Goal: Task Accomplishment & Management: Manage account settings

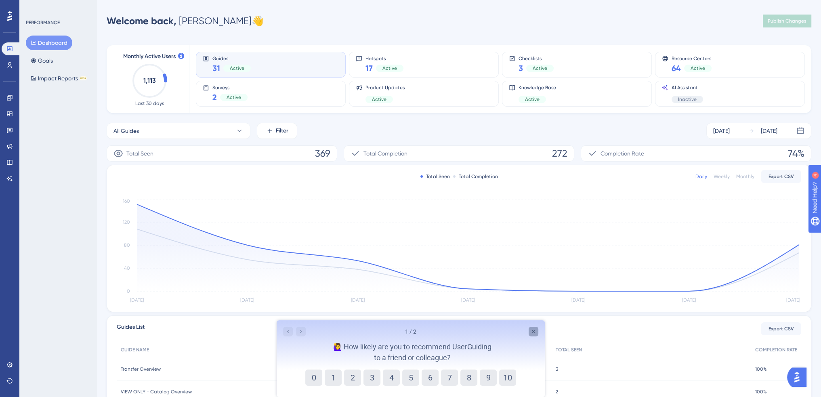
click at [532, 335] on div "Close survey" at bounding box center [533, 332] width 10 height 10
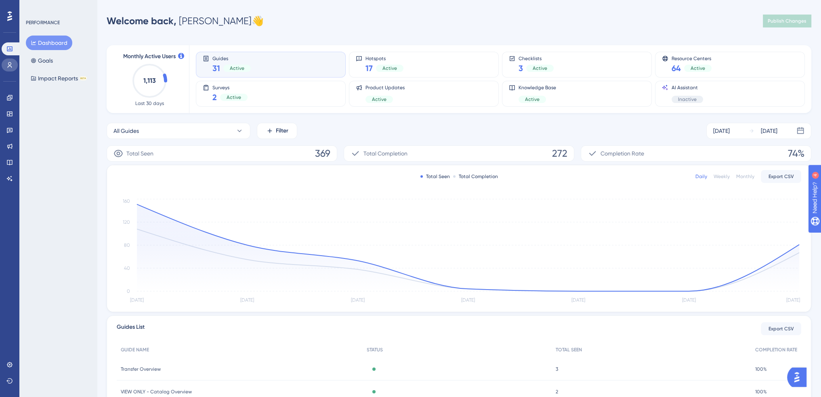
click at [9, 63] on icon at bounding box center [10, 65] width 4 height 6
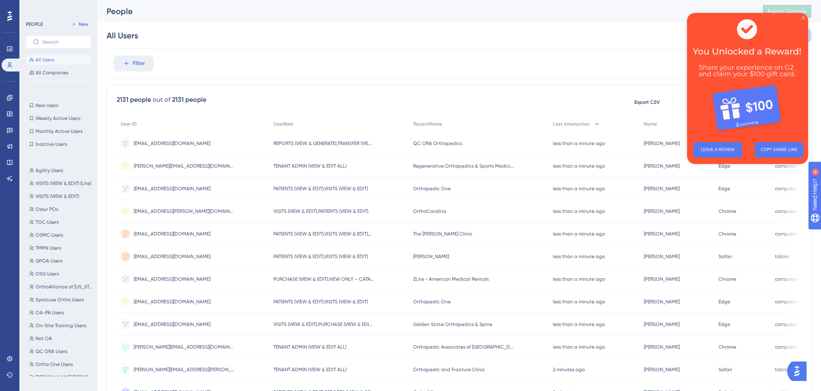
click at [803, 18] on icon "Close Preview" at bounding box center [803, 17] width 3 height 3
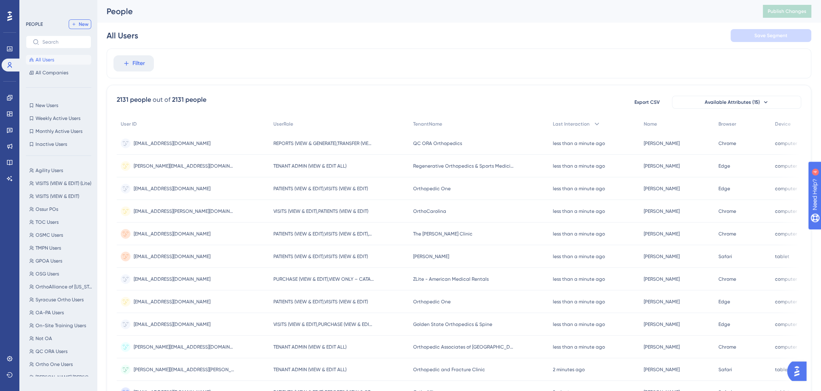
click at [84, 25] on span "New" at bounding box center [84, 24] width 10 height 6
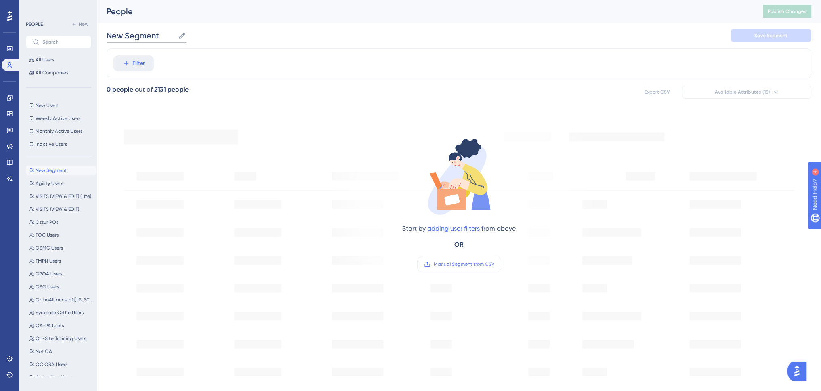
click at [141, 35] on input "New Segment" at bounding box center [141, 35] width 68 height 11
click at [141, 34] on input "New Segment" at bounding box center [141, 35] width 68 height 11
click at [136, 37] on input "New Segment" at bounding box center [141, 35] width 68 height 11
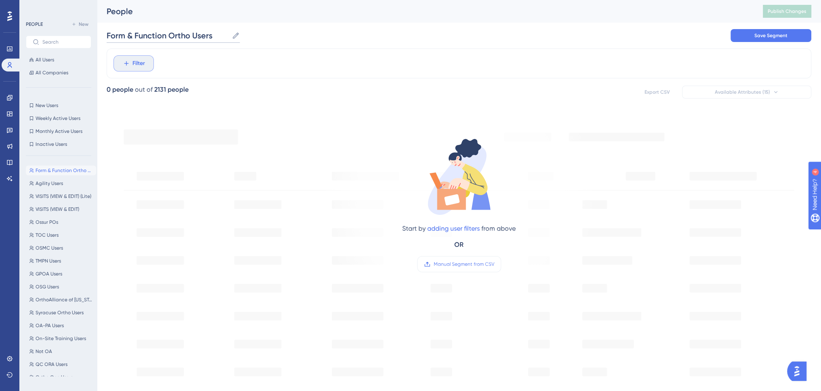
type input "Form & Function Ortho Users"
click at [135, 60] on span "Filter" at bounding box center [138, 64] width 13 height 10
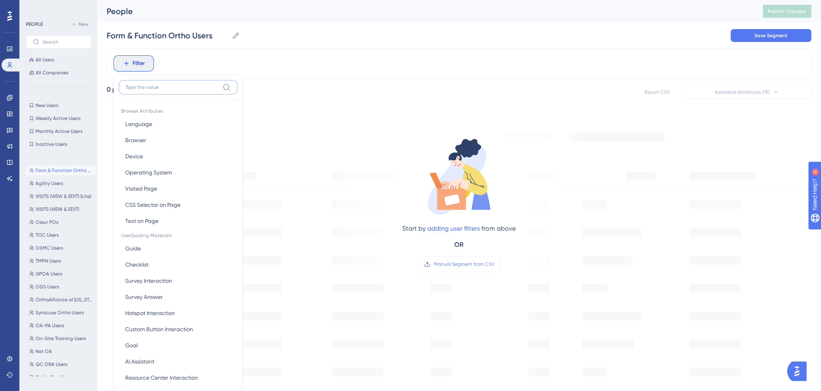
scroll to position [37, 0]
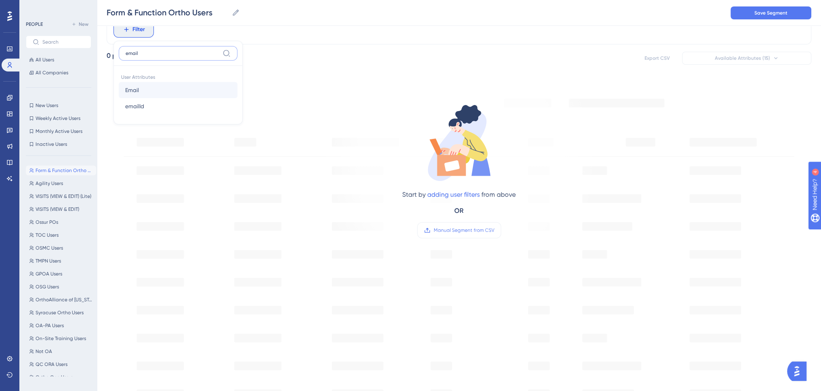
type input "email"
click at [146, 87] on button "Email Email" at bounding box center [178, 90] width 119 height 16
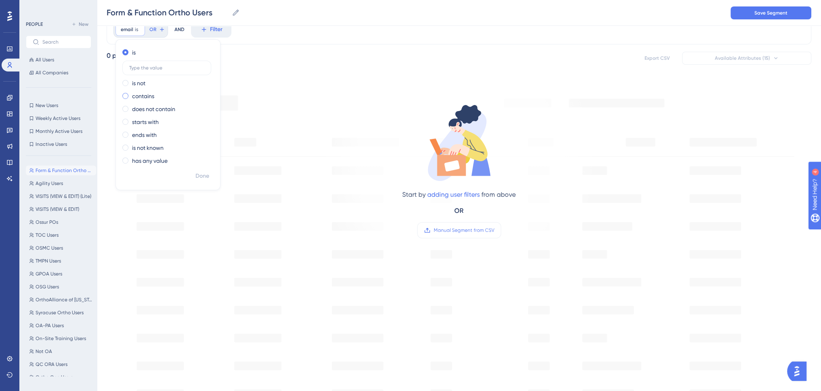
click at [142, 96] on label "contains" at bounding box center [143, 96] width 22 height 10
type input "@[DOMAIN_NAME]"
click at [206, 30] on button "OR" at bounding box center [215, 29] width 18 height 13
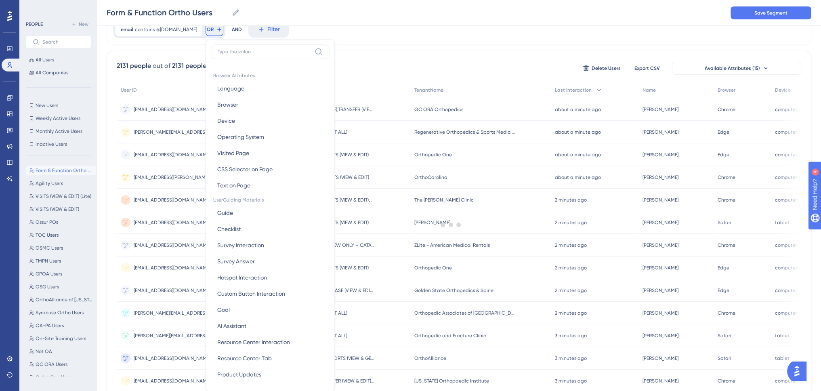
scroll to position [57, 0]
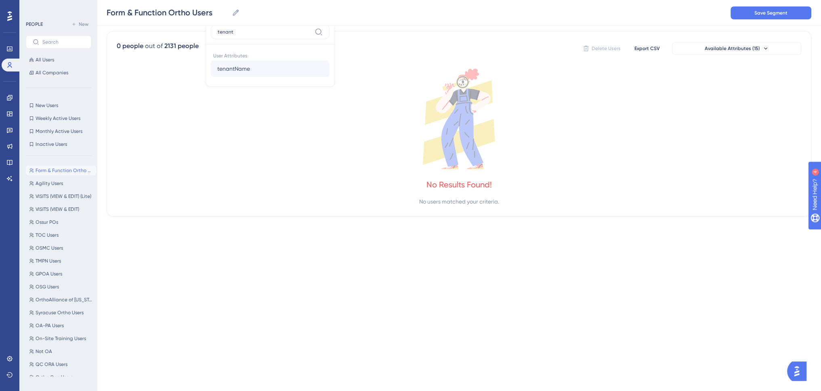
type input "tenant"
click at [219, 65] on span "tenantName" at bounding box center [233, 69] width 33 height 10
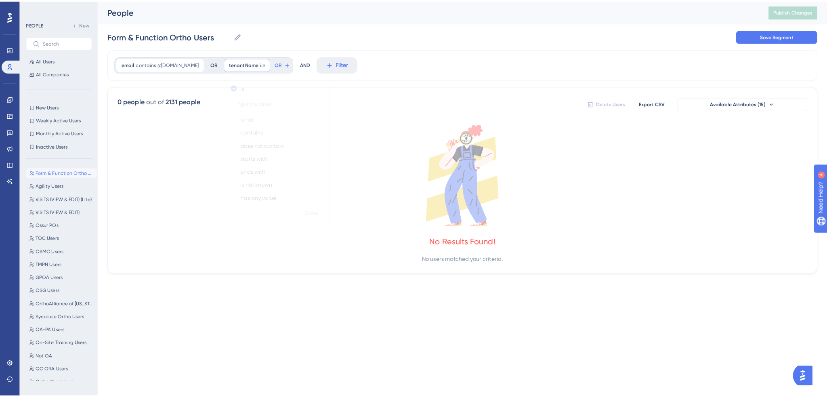
scroll to position [0, 0]
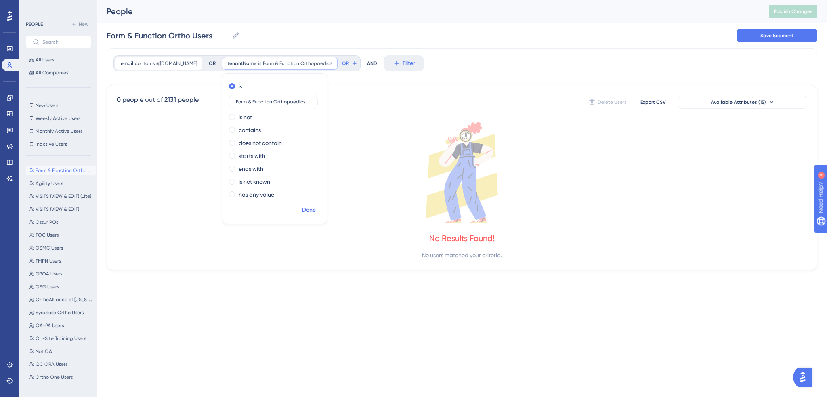
type input "Form & Function Orthopaedics"
click at [302, 213] on span "Done" at bounding box center [309, 210] width 14 height 10
click at [779, 35] on span "Save Segment" at bounding box center [777, 35] width 33 height 6
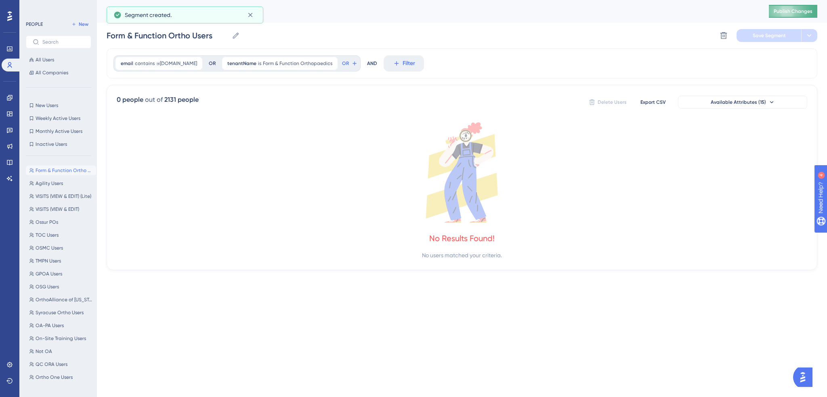
click at [785, 12] on span "Publish Changes" at bounding box center [793, 11] width 39 height 6
click at [733, 101] on span "Available Attributes (15)" at bounding box center [738, 102] width 55 height 6
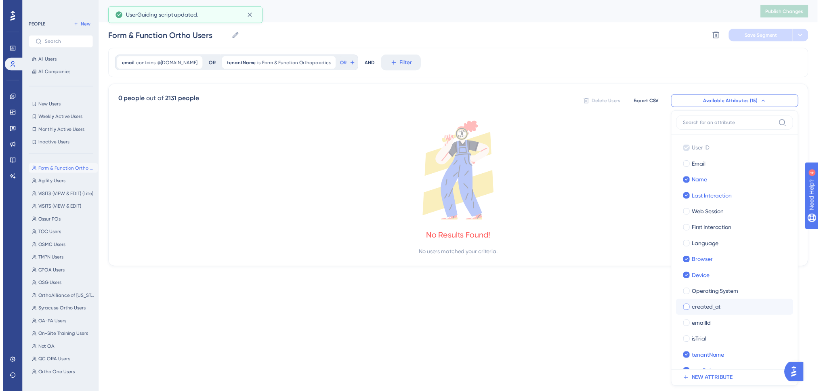
scroll to position [14, 0]
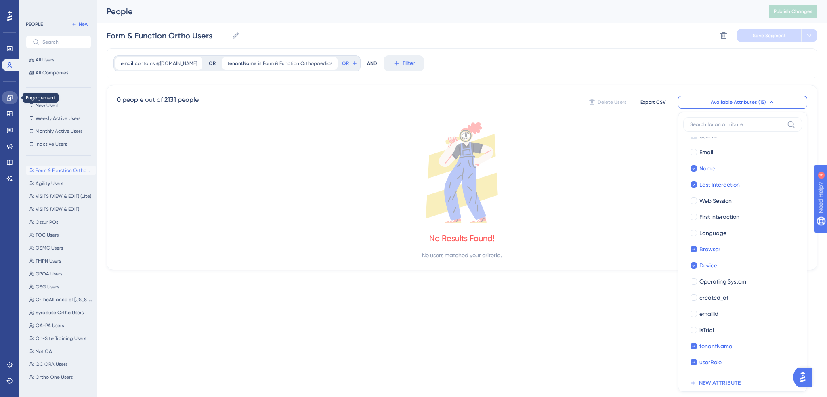
click at [10, 98] on icon at bounding box center [9, 98] width 6 height 6
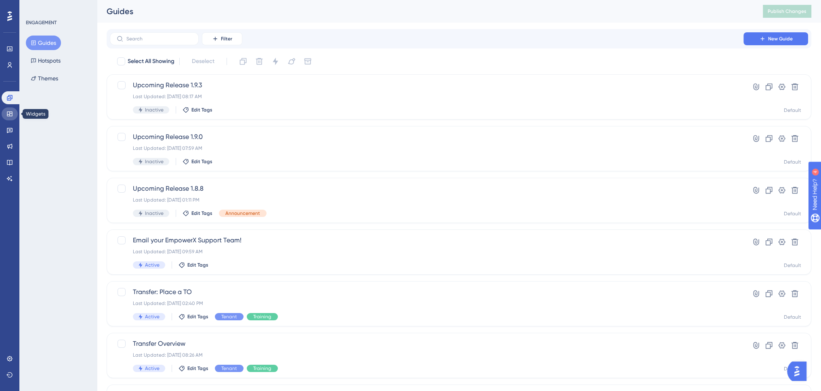
click at [7, 111] on icon at bounding box center [9, 114] width 6 height 6
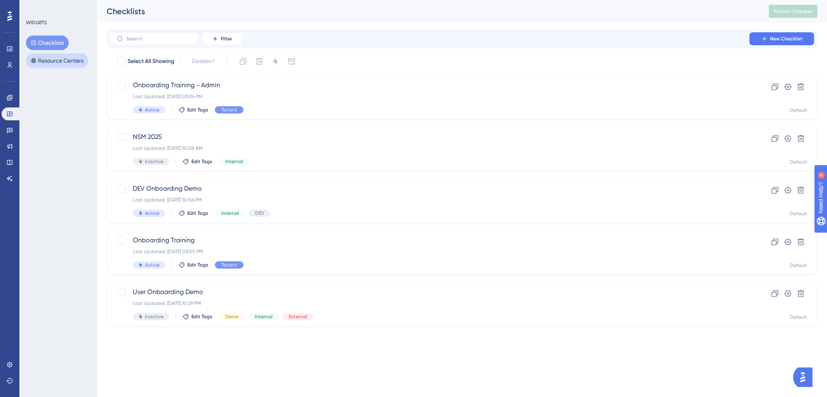
click at [48, 59] on button "Resource Centers" at bounding box center [57, 60] width 63 height 15
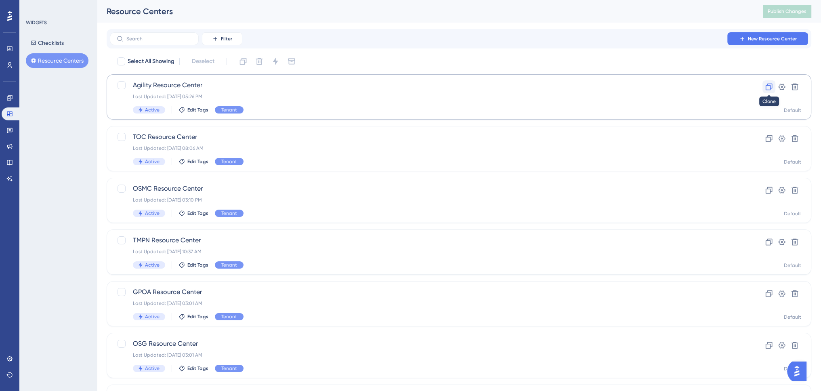
click at [769, 86] on icon at bounding box center [769, 87] width 8 height 8
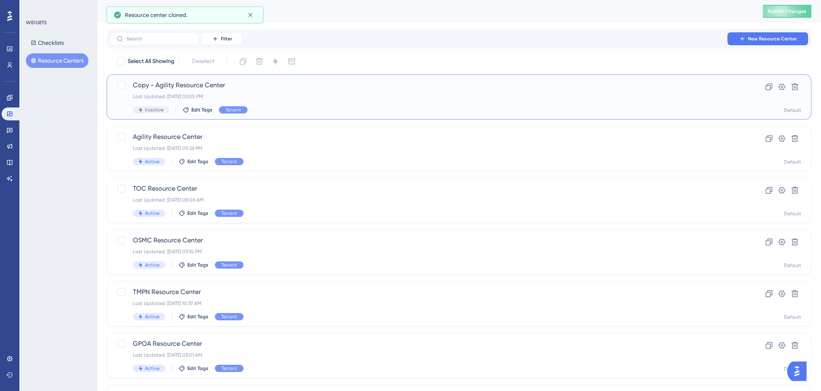
click at [278, 98] on div "Last Updated: [DATE] 02:05 PM" at bounding box center [427, 96] width 588 height 6
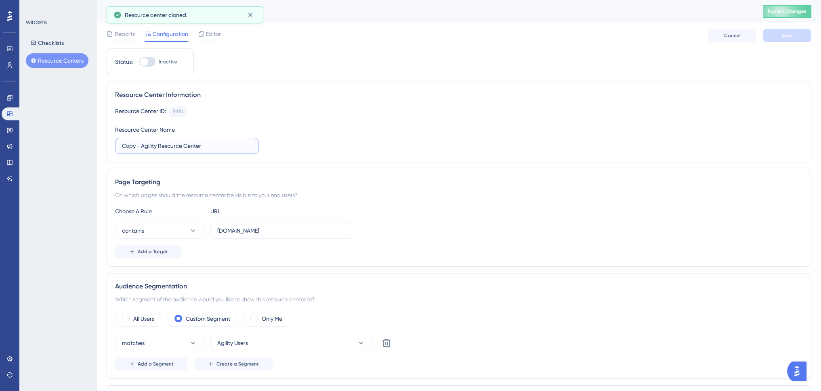
drag, startPoint x: 158, startPoint y: 145, endPoint x: 81, endPoint y: 147, distance: 77.2
click at [97, 147] on div "Performance Users Engagement Widgets Feedback Product Updates Knowledge Base AI…" at bounding box center [459, 272] width 724 height 545
type input "Form & Function Ortho Resource Center"
click at [147, 65] on div at bounding box center [144, 62] width 8 height 8
click at [139, 62] on input "Inactive" at bounding box center [139, 62] width 0 height 0
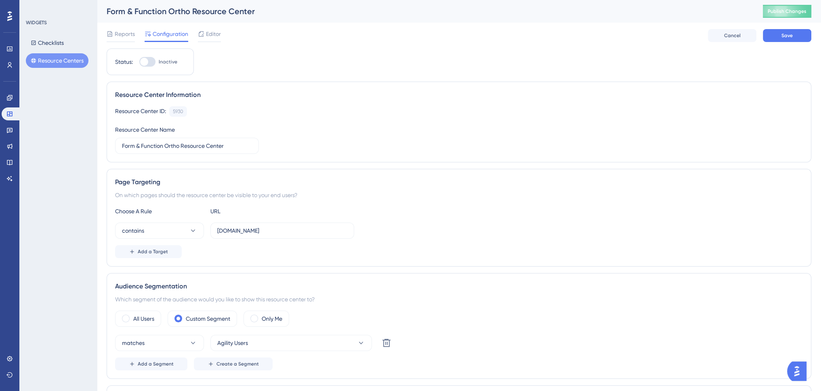
checkbox input "true"
click at [249, 343] on button "Agility Users" at bounding box center [291, 343] width 162 height 16
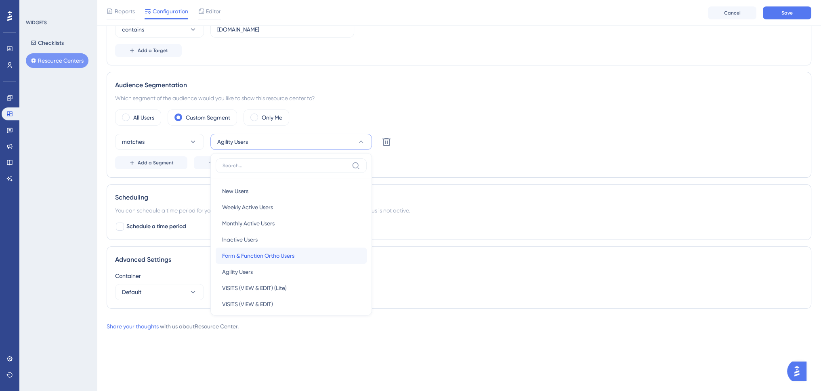
click at [247, 256] on span "Form & Function Ortho Users" at bounding box center [258, 256] width 72 height 10
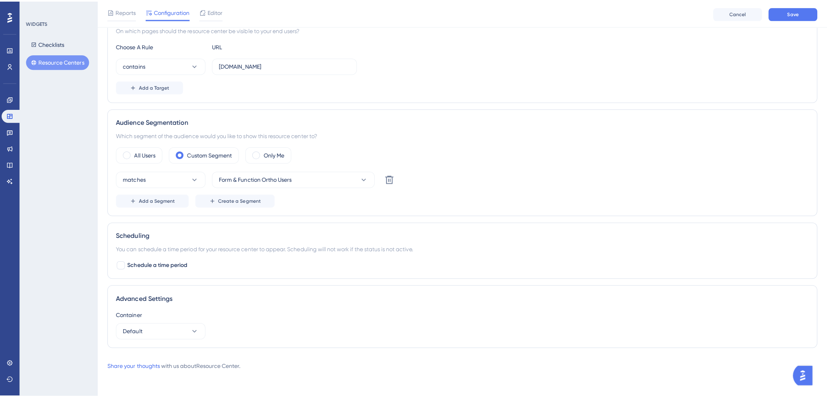
scroll to position [0, 0]
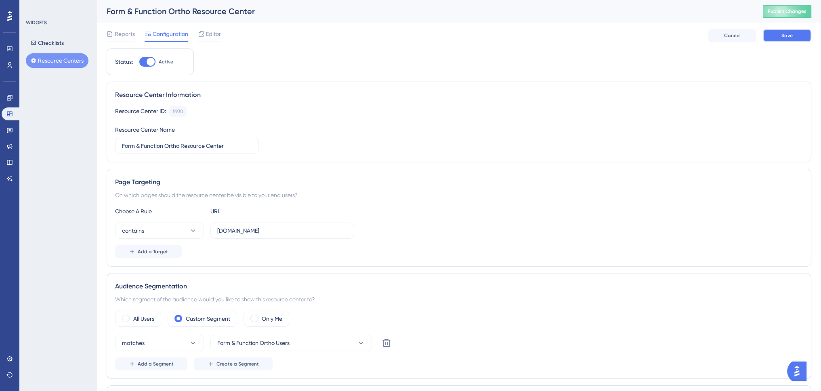
click at [796, 33] on button "Save" at bounding box center [787, 35] width 48 height 13
click at [208, 34] on span "Editor" at bounding box center [213, 34] width 15 height 10
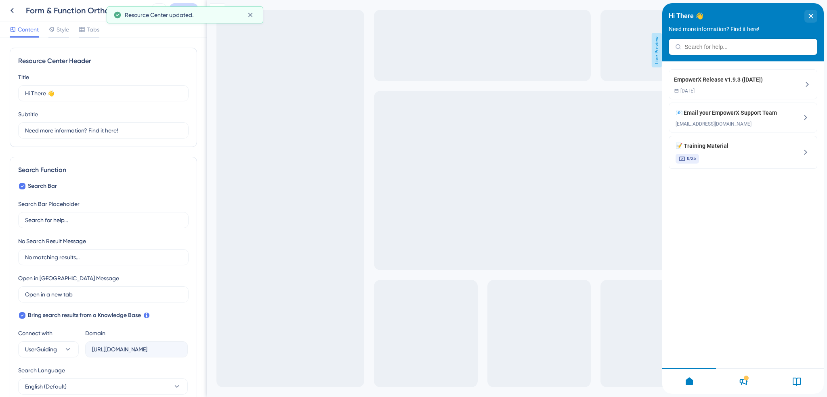
scroll to position [164, 0]
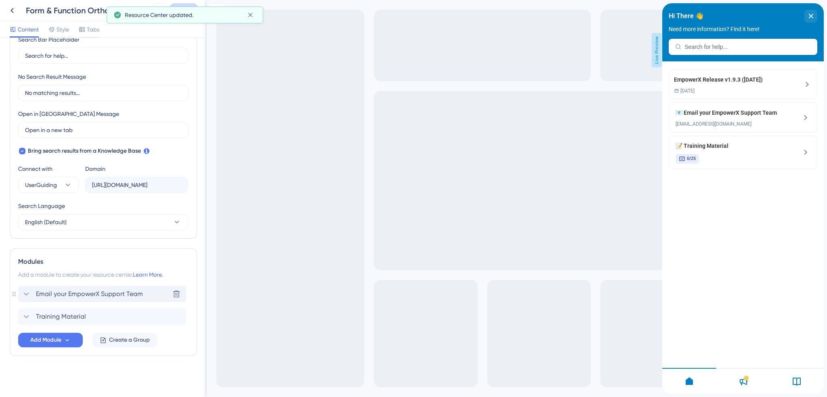
click at [68, 291] on span "Email your EmpowerX Support Team" at bounding box center [89, 294] width 107 height 10
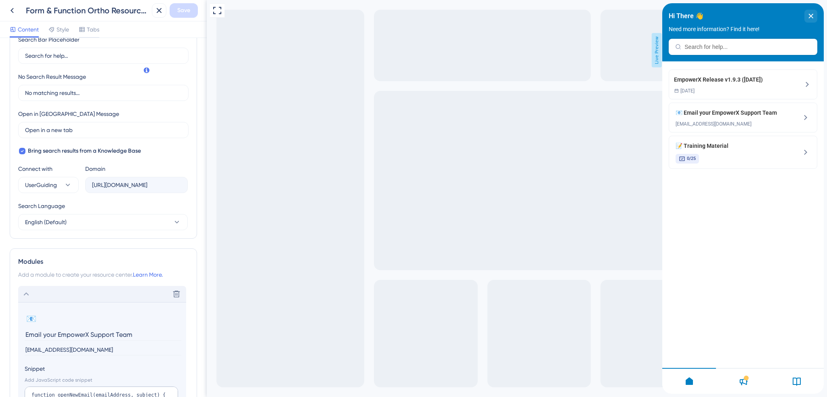
scroll to position [315, 0]
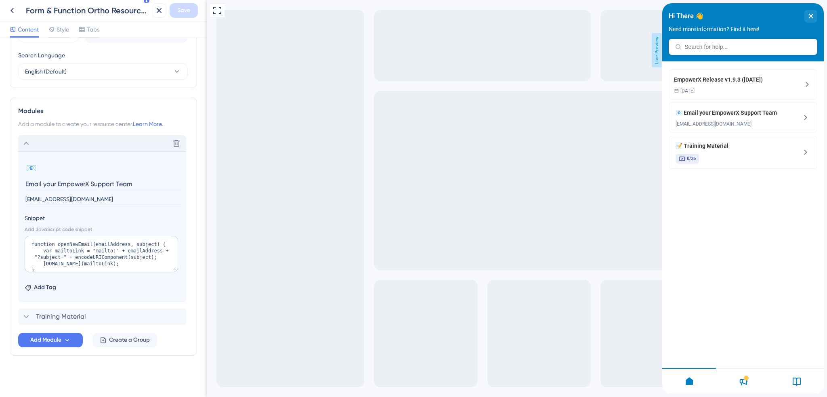
click at [34, 199] on input "[EMAIL_ADDRESS][DOMAIN_NAME]" at bounding box center [103, 199] width 157 height 11
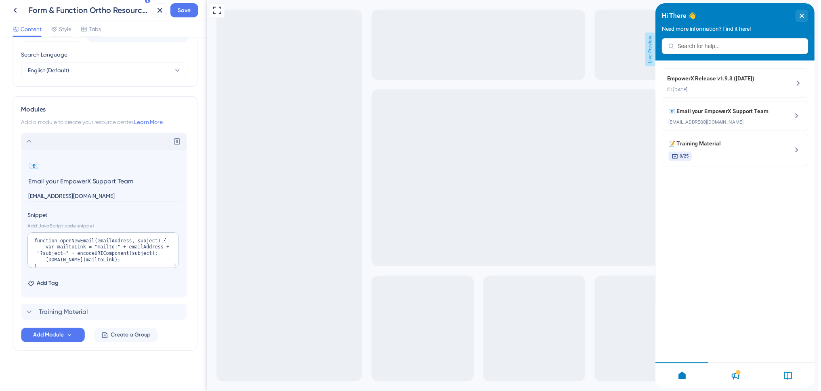
scroll to position [39, 0]
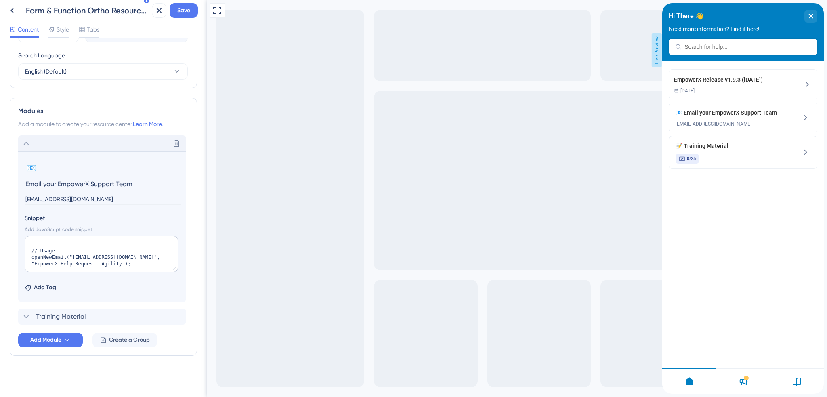
type input "[EMAIL_ADDRESS][DOMAIN_NAME]"
click at [78, 256] on textarea "function openNewEmail(emailAddress, subject) { var mailtoLink = "mailto:" + ema…" at bounding box center [101, 254] width 153 height 36
paste textarea "f2ortho"
click at [78, 265] on textarea "function openNewEmail(emailAddress, subject) { var mailtoLink = "mailto:" + ema…" at bounding box center [101, 254] width 153 height 36
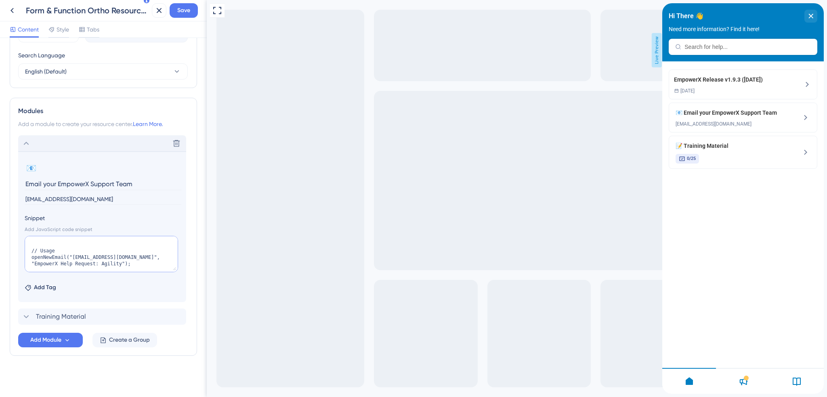
click at [78, 265] on textarea "function openNewEmail(emailAddress, subject) { var mailtoLink = "mailto:" + ema…" at bounding box center [101, 254] width 153 height 36
type textarea "function openNewEmail(emailAddress, subject) { var mailtoLink = "mailto:" + ema…"
click at [179, 13] on span "Save" at bounding box center [183, 11] width 13 height 10
click at [156, 15] on icon at bounding box center [153, 15] width 8 height 8
click at [157, 9] on icon at bounding box center [159, 11] width 10 height 10
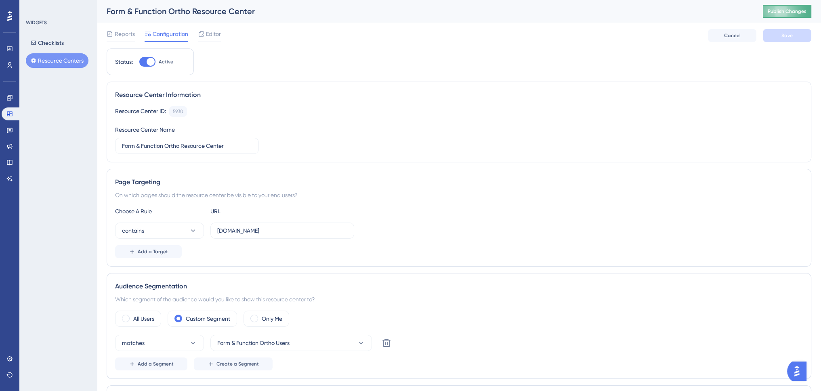
click at [786, 15] on button "Publish Changes" at bounding box center [787, 11] width 48 height 13
